Goal: Find contact information: Find contact information

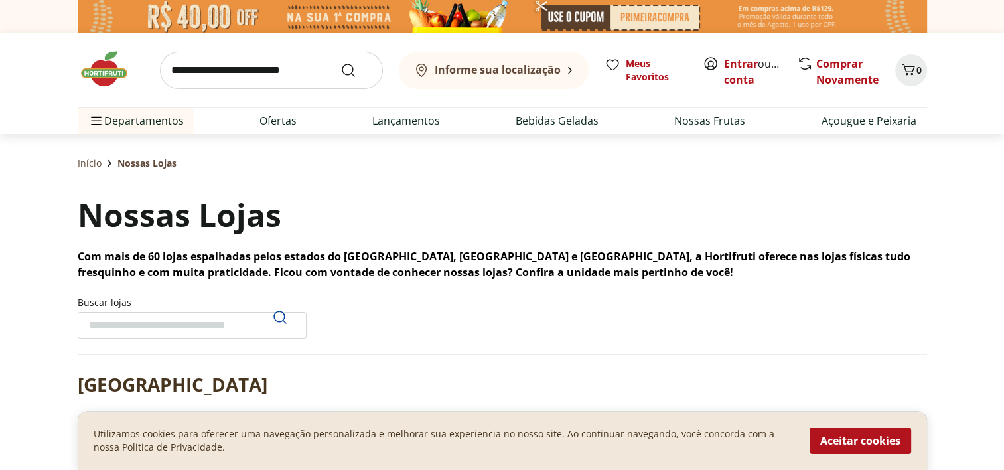
click at [135, 326] on input "Buscar lojas" at bounding box center [192, 325] width 229 height 27
type input "*"
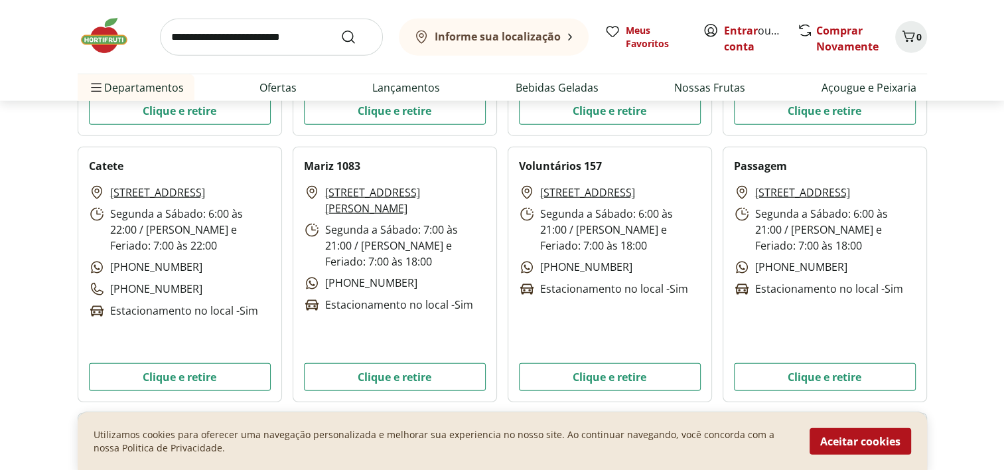
scroll to position [3657, 0]
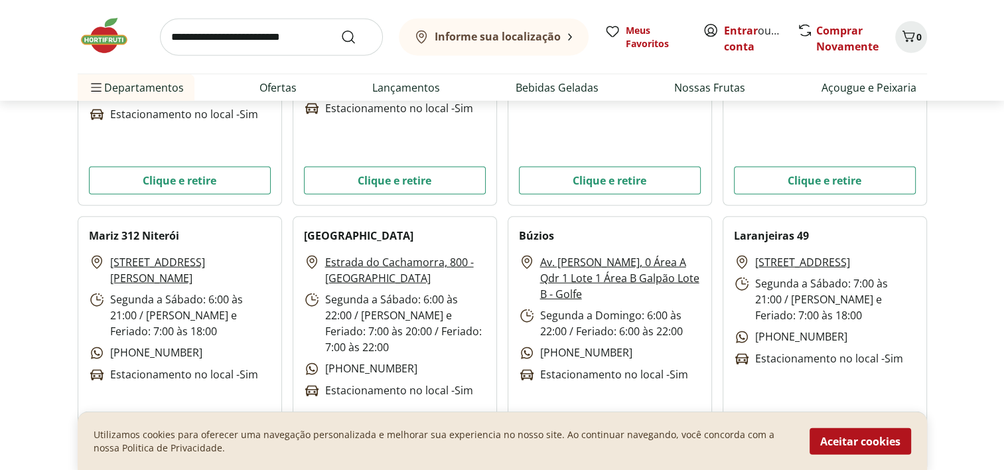
click at [185, 263] on link "[STREET_ADDRESS][PERSON_NAME]" at bounding box center [190, 270] width 161 height 32
click at [193, 333] on div "[STREET_ADDRESS][PERSON_NAME] Segunda a Sábado: 6:00 às 21:00 / Domingo e Feria…" at bounding box center [180, 318] width 182 height 129
drag, startPoint x: 111, startPoint y: 338, endPoint x: 188, endPoint y: 333, distance: 77.1
click at [188, 344] on p "[PHONE_NUMBER]" at bounding box center [145, 352] width 113 height 17
copy p "21) 99922-2000"
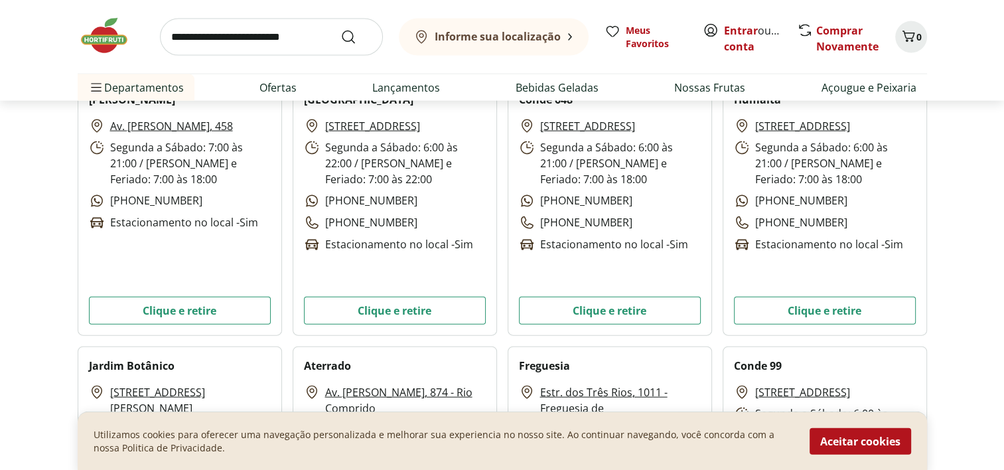
scroll to position [2993, 0]
click at [265, 84] on link "Ofertas" at bounding box center [278, 88] width 37 height 16
select select "**********"
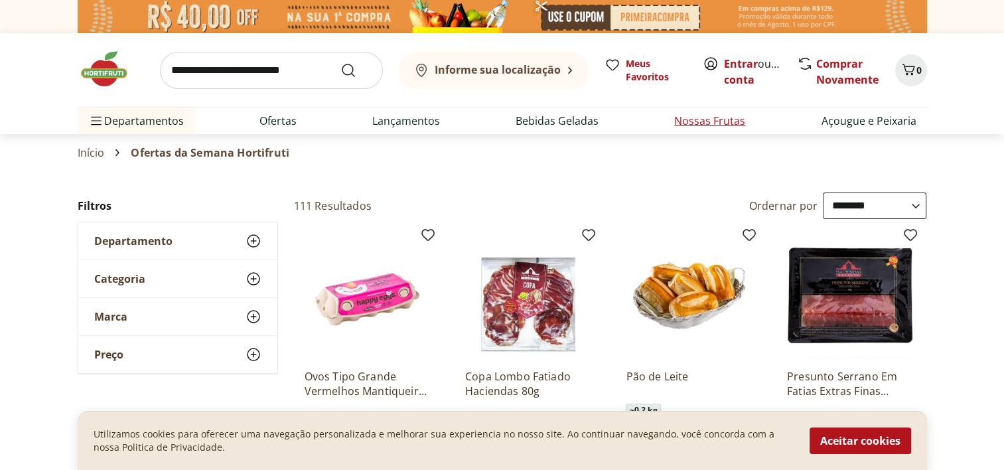
click at [690, 119] on link "Nossas Frutas" at bounding box center [709, 121] width 71 height 16
select select "**********"
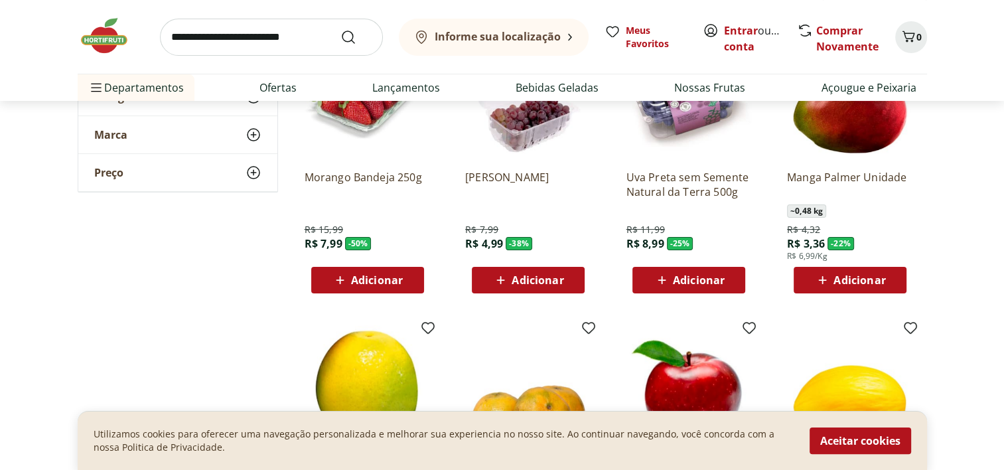
scroll to position [265, 0]
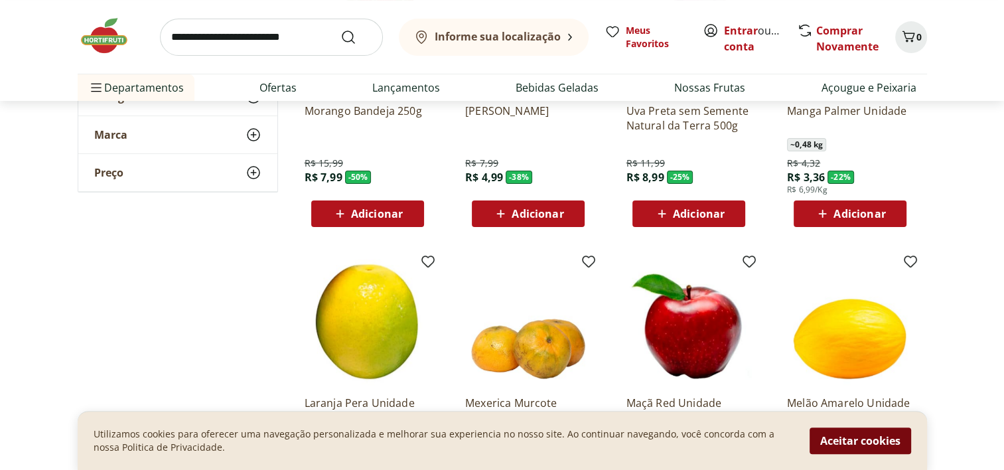
click at [869, 444] on button "Aceitar cookies" at bounding box center [861, 440] width 102 height 27
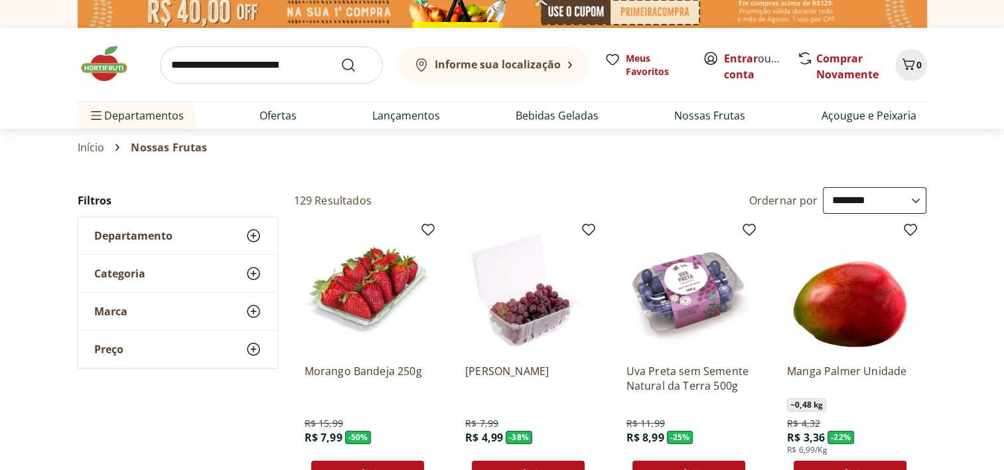
scroll to position [0, 0]
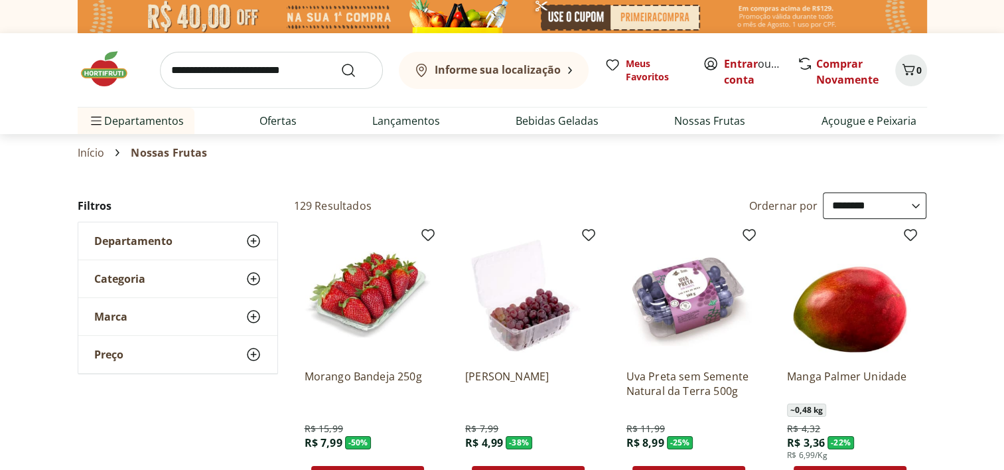
click at [530, 73] on b "Informe sua localização" at bounding box center [498, 69] width 126 height 15
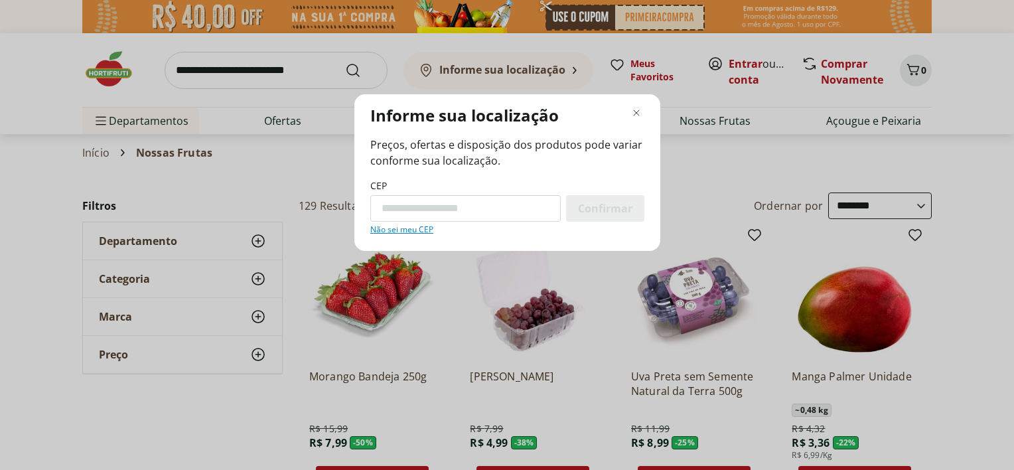
click at [486, 216] on input "CEP" at bounding box center [465, 208] width 190 height 27
type input "*********"
click at [599, 210] on span "Confirmar" at bounding box center [605, 208] width 54 height 11
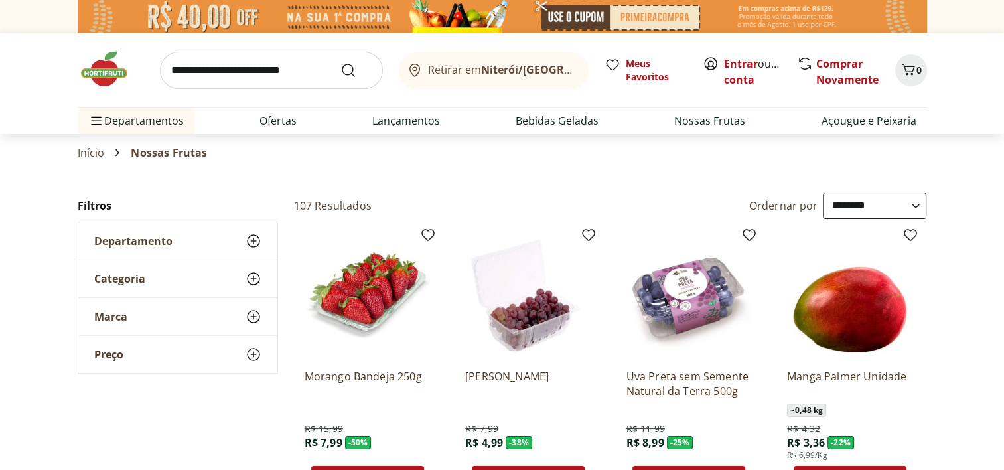
click at [110, 77] on img at bounding box center [111, 69] width 66 height 40
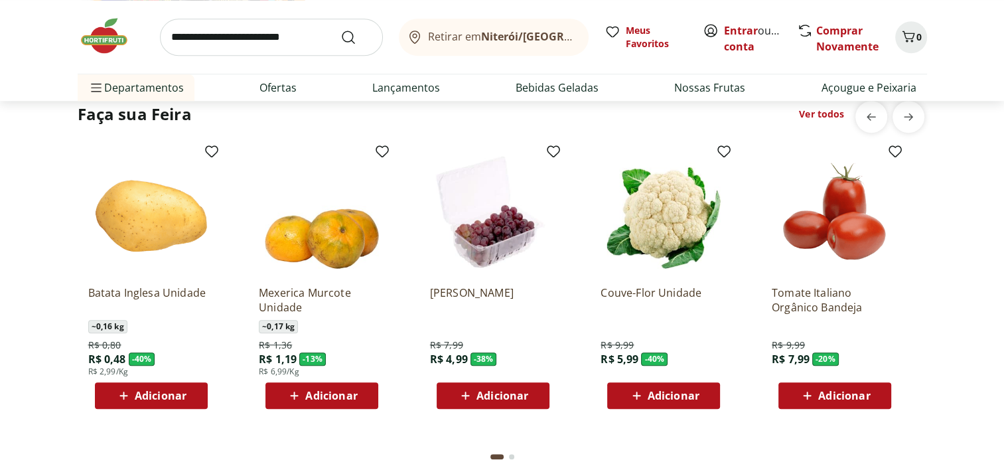
scroll to position [771, 0]
